Goal: Task Accomplishment & Management: Manage account settings

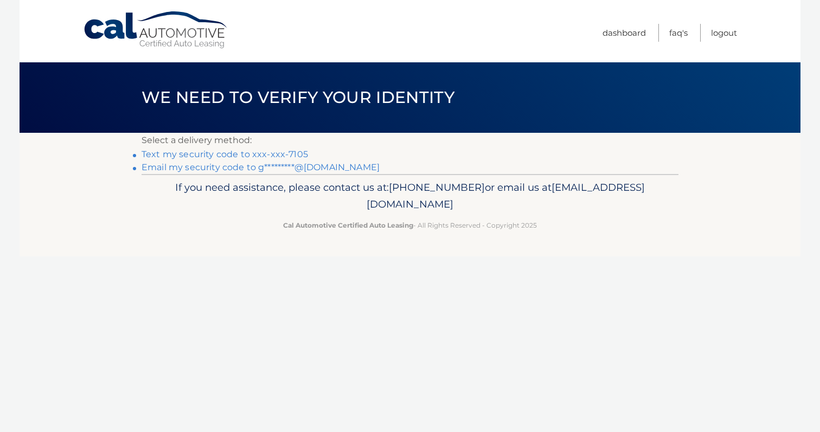
click at [294, 155] on link "Text my security code to xxx-xxx-7105" at bounding box center [225, 154] width 166 height 10
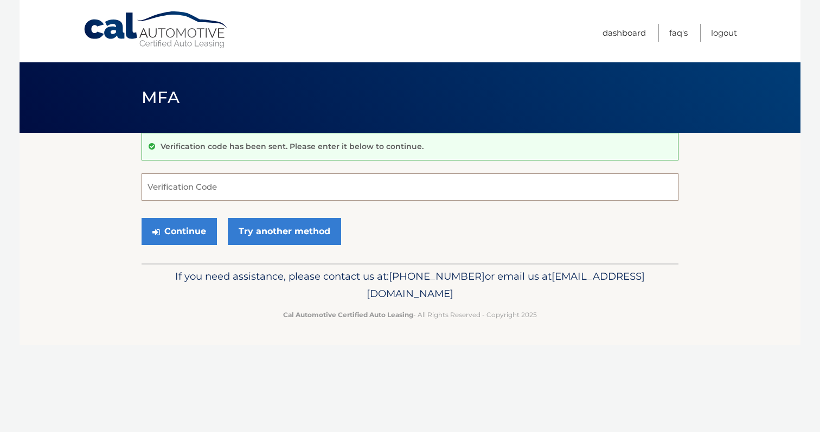
click at [281, 182] on input "Verification Code" at bounding box center [410, 186] width 537 height 27
type input "7105"
click at [192, 233] on button "Continue" at bounding box center [179, 231] width 75 height 27
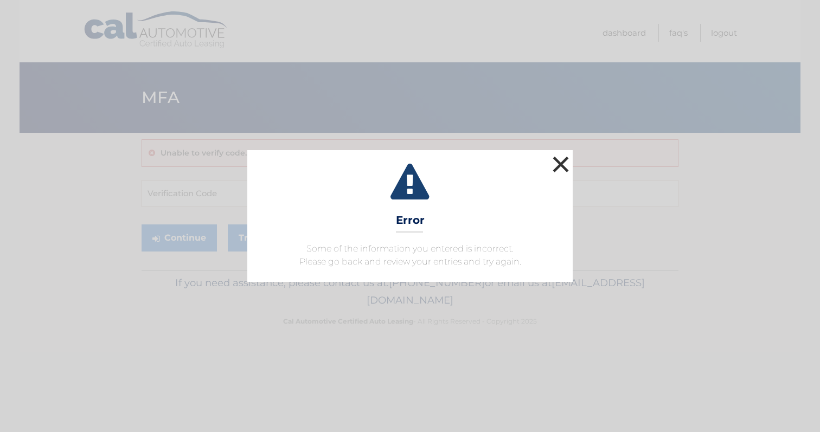
click at [560, 164] on button "×" at bounding box center [561, 164] width 22 height 22
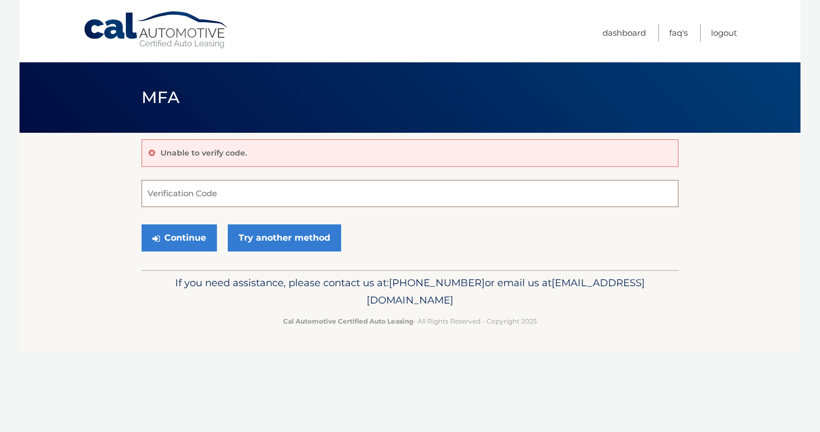
click at [230, 196] on input "Verification Code" at bounding box center [410, 193] width 537 height 27
